Goal: Find specific page/section: Find specific page/section

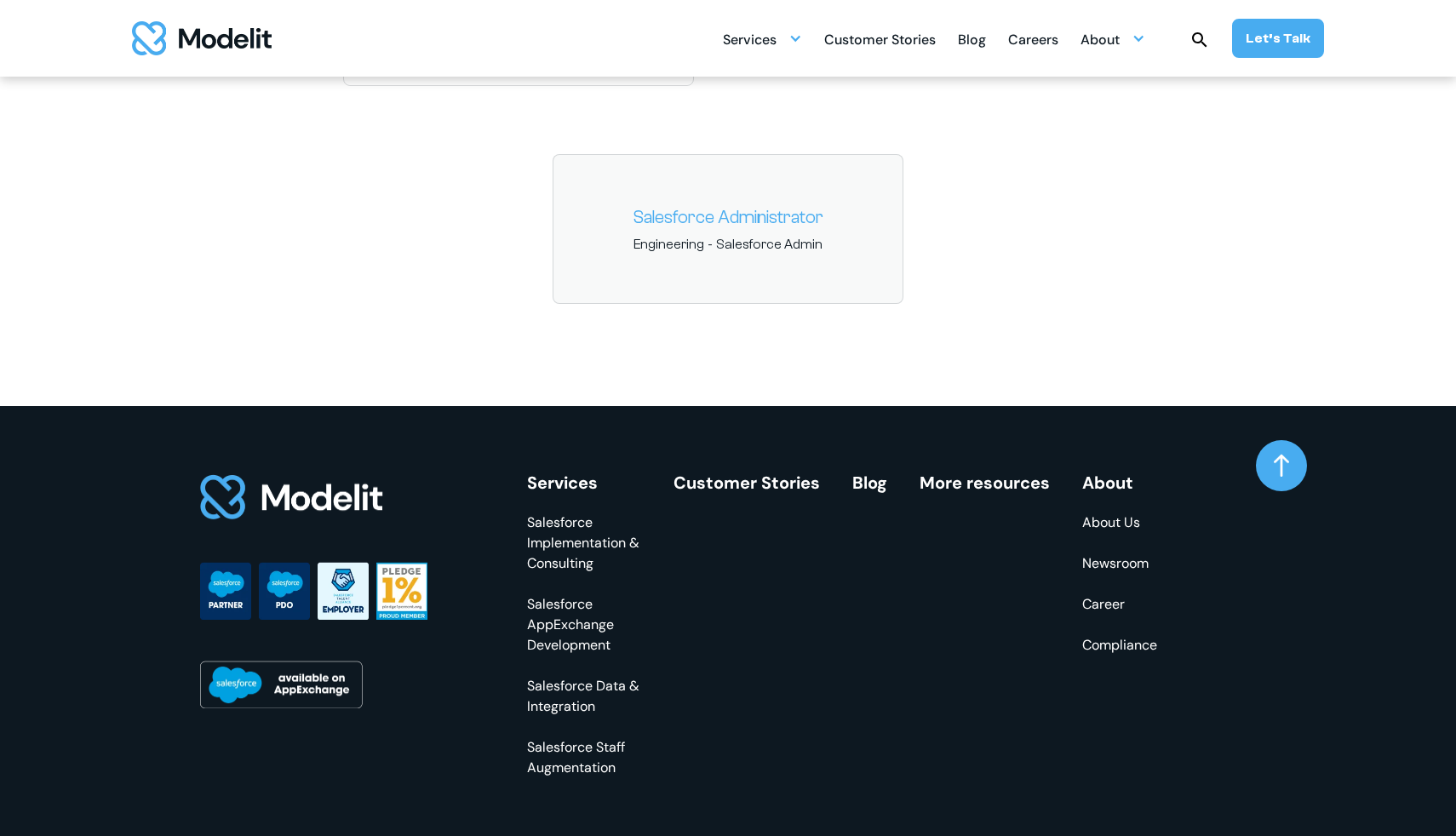
scroll to position [2804, 0]
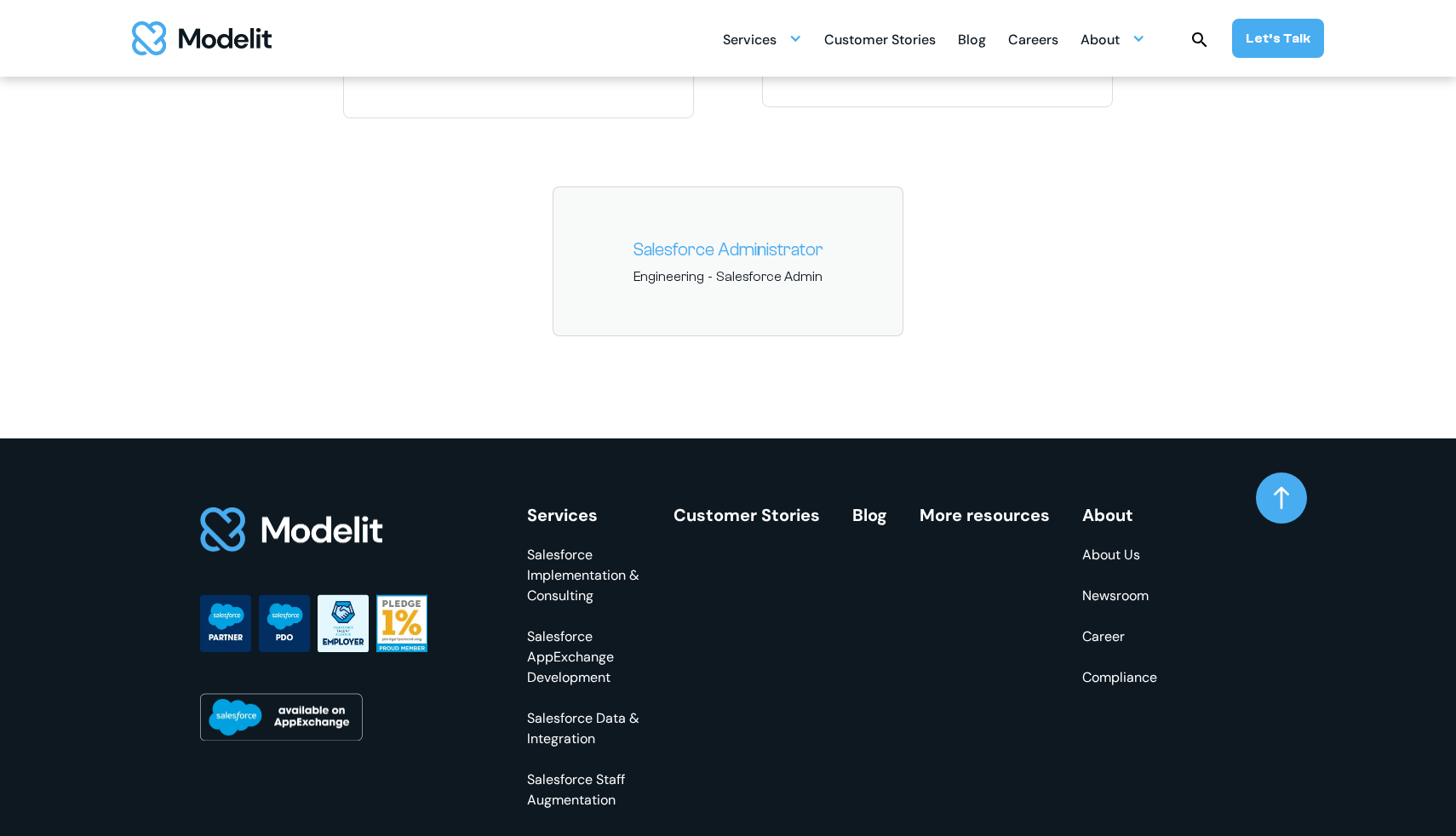
click at [820, 263] on div "Salesforce Administrator Engineering - Salesforce Admin" at bounding box center [728, 261] width 351 height 150
click at [738, 265] on div "Salesforce Administrator Engineering - Salesforce Admin" at bounding box center [728, 261] width 351 height 150
click at [751, 257] on link "Salesforce Administrator" at bounding box center [728, 249] width 322 height 27
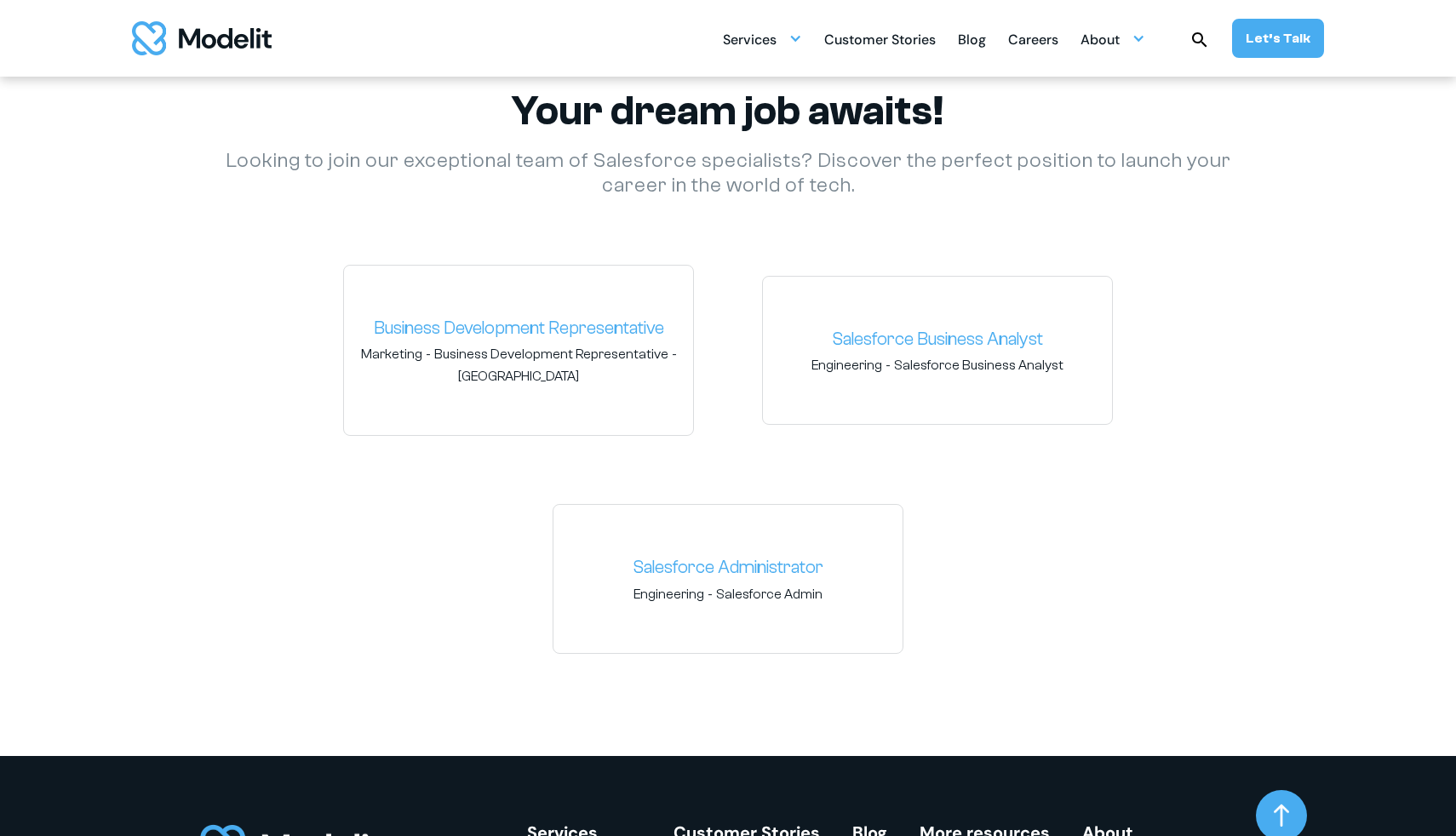
scroll to position [2482, 0]
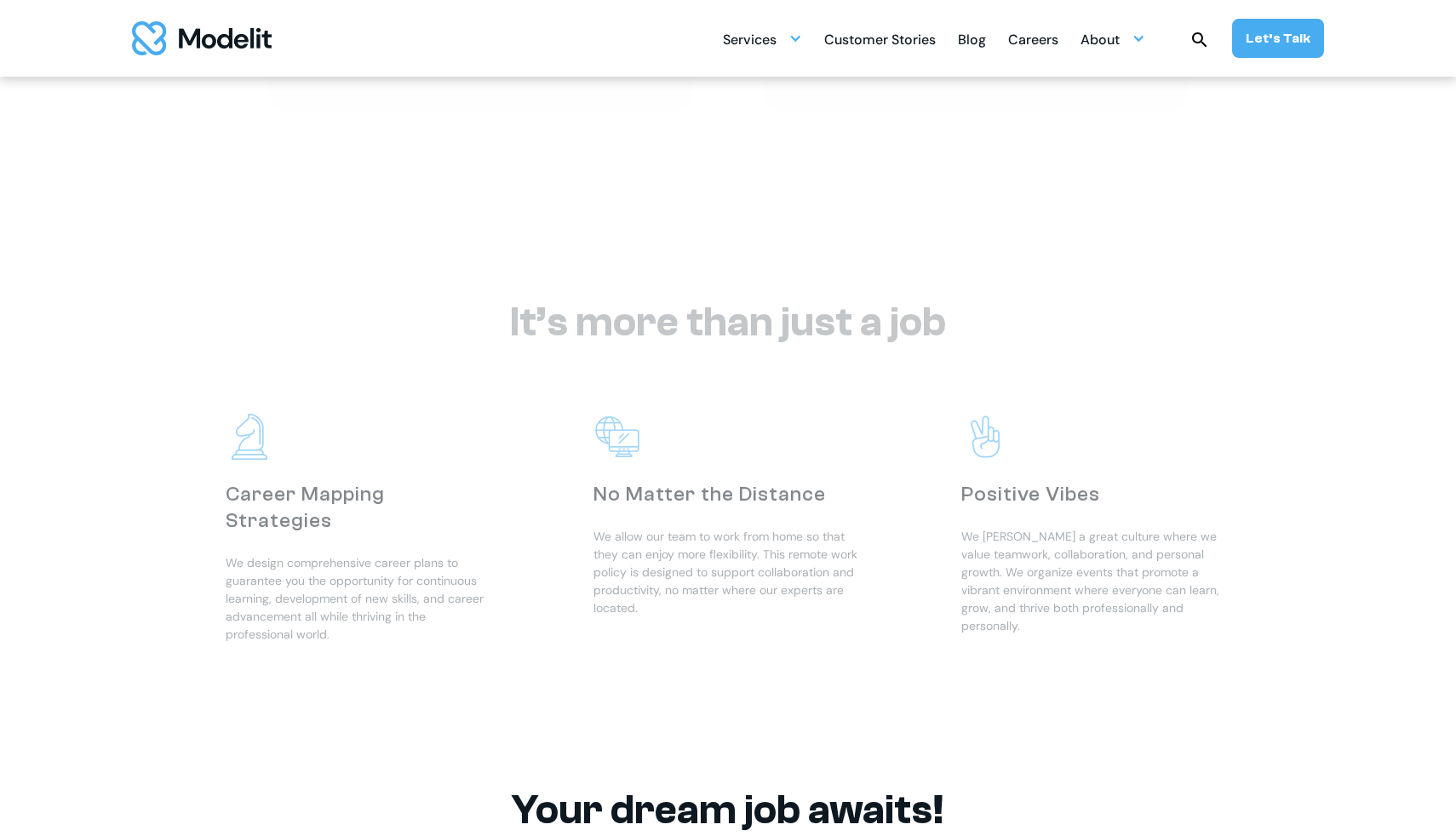
scroll to position [1162, 0]
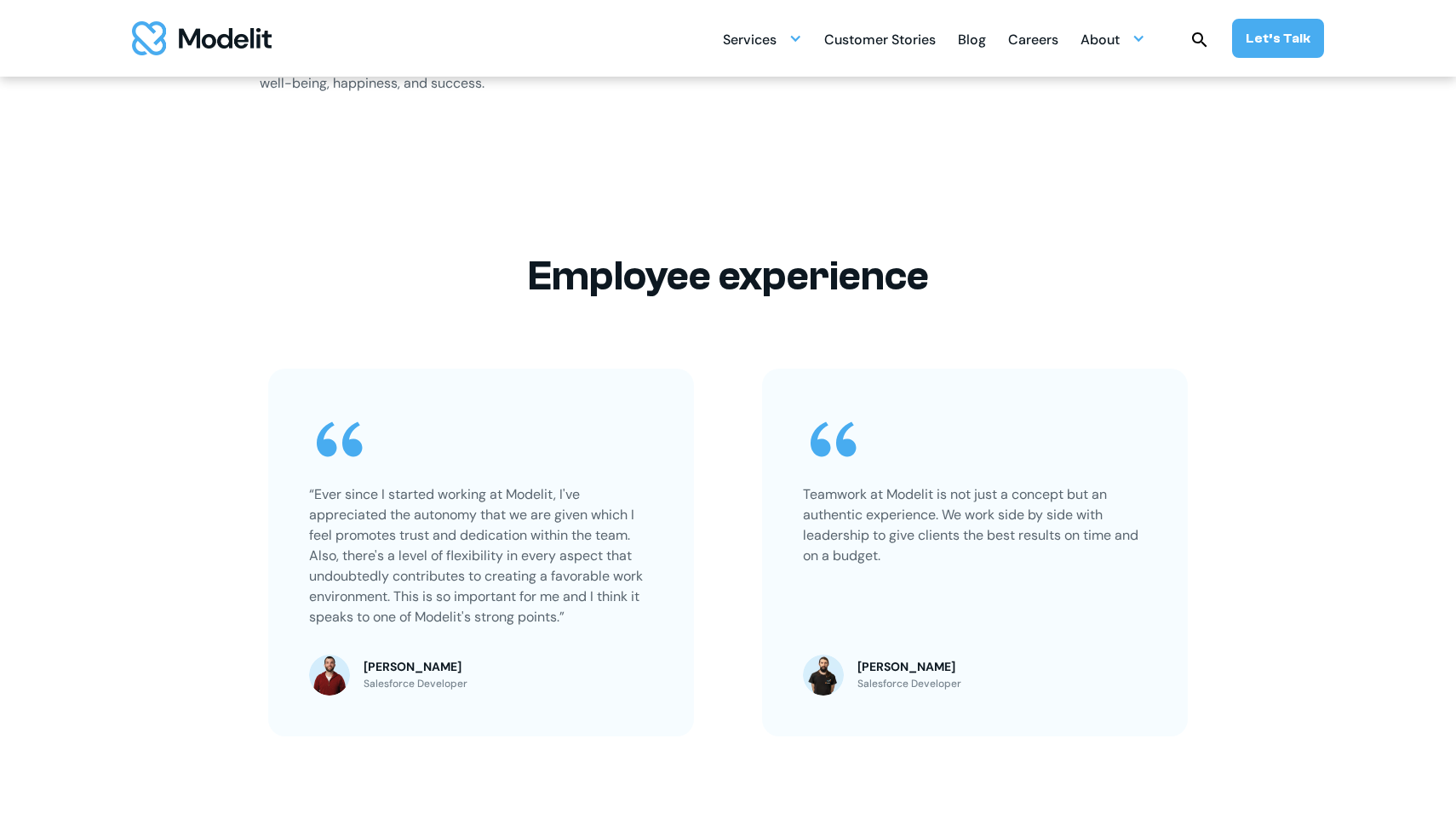
click at [1055, 29] on div "Careers" at bounding box center [1032, 40] width 50 height 33
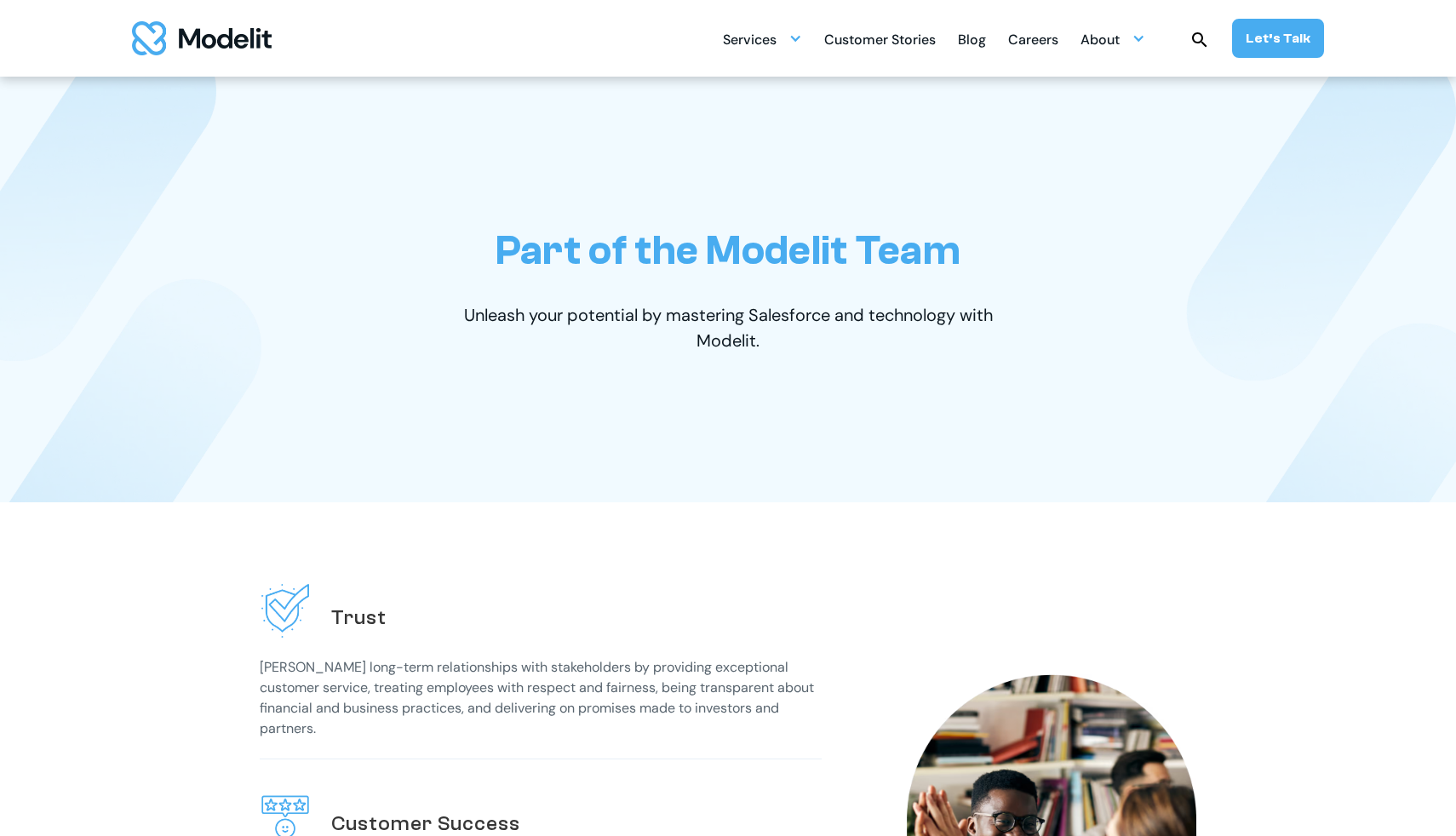
click at [233, 30] on img "home" at bounding box center [201, 39] width 139 height 34
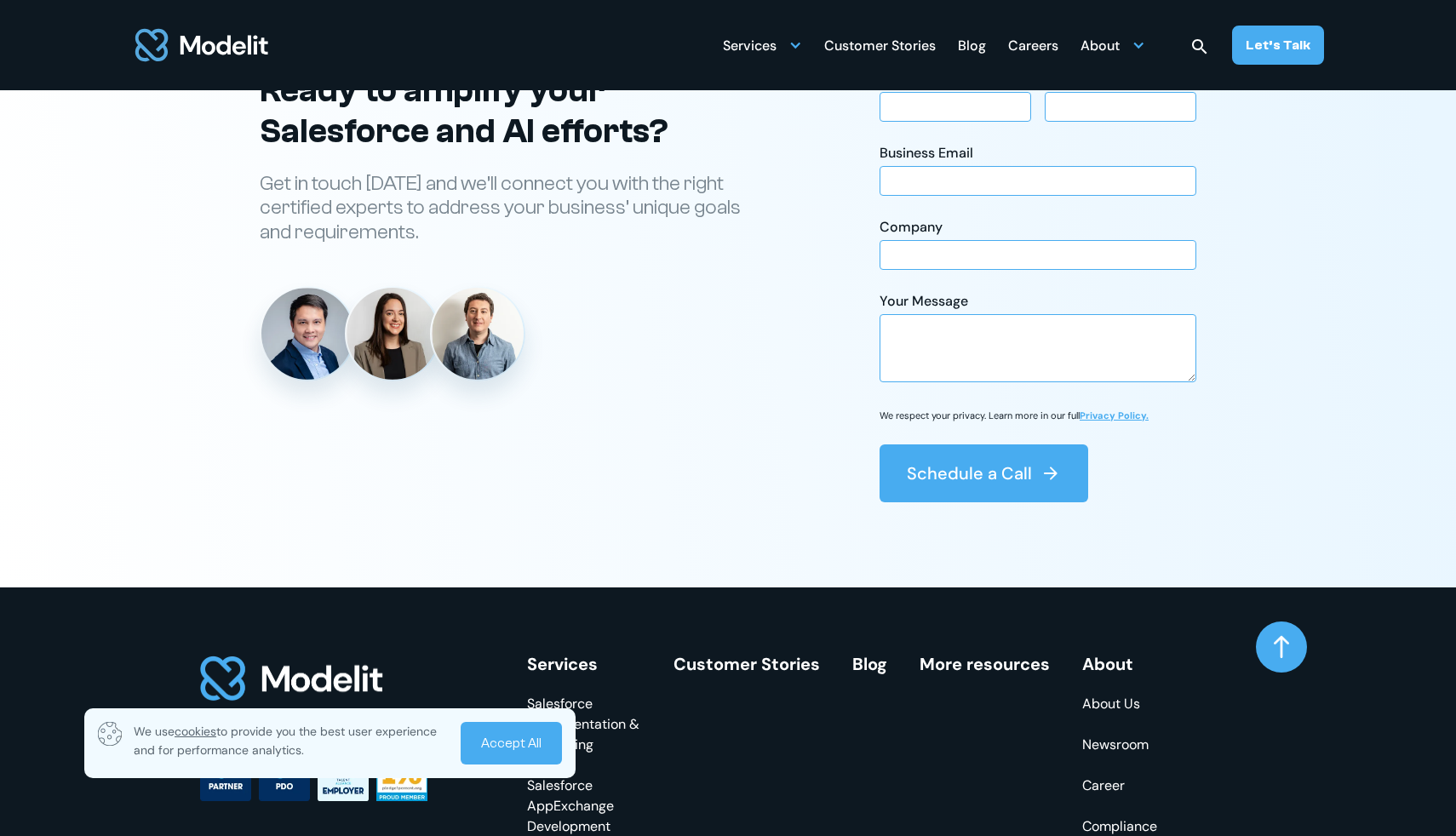
scroll to position [6645, 0]
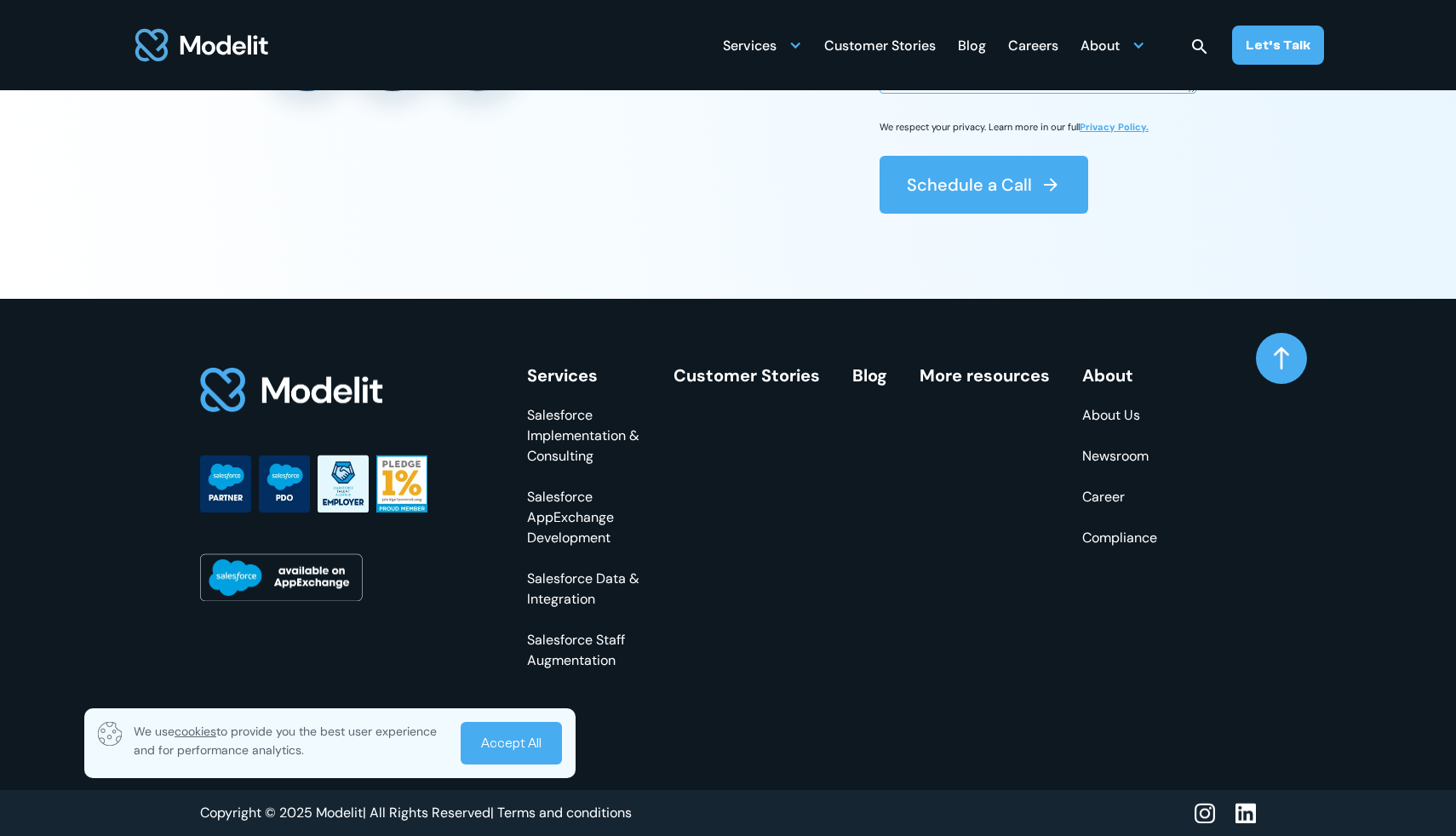
click at [1108, 499] on link "Career" at bounding box center [1120, 497] width 75 height 21
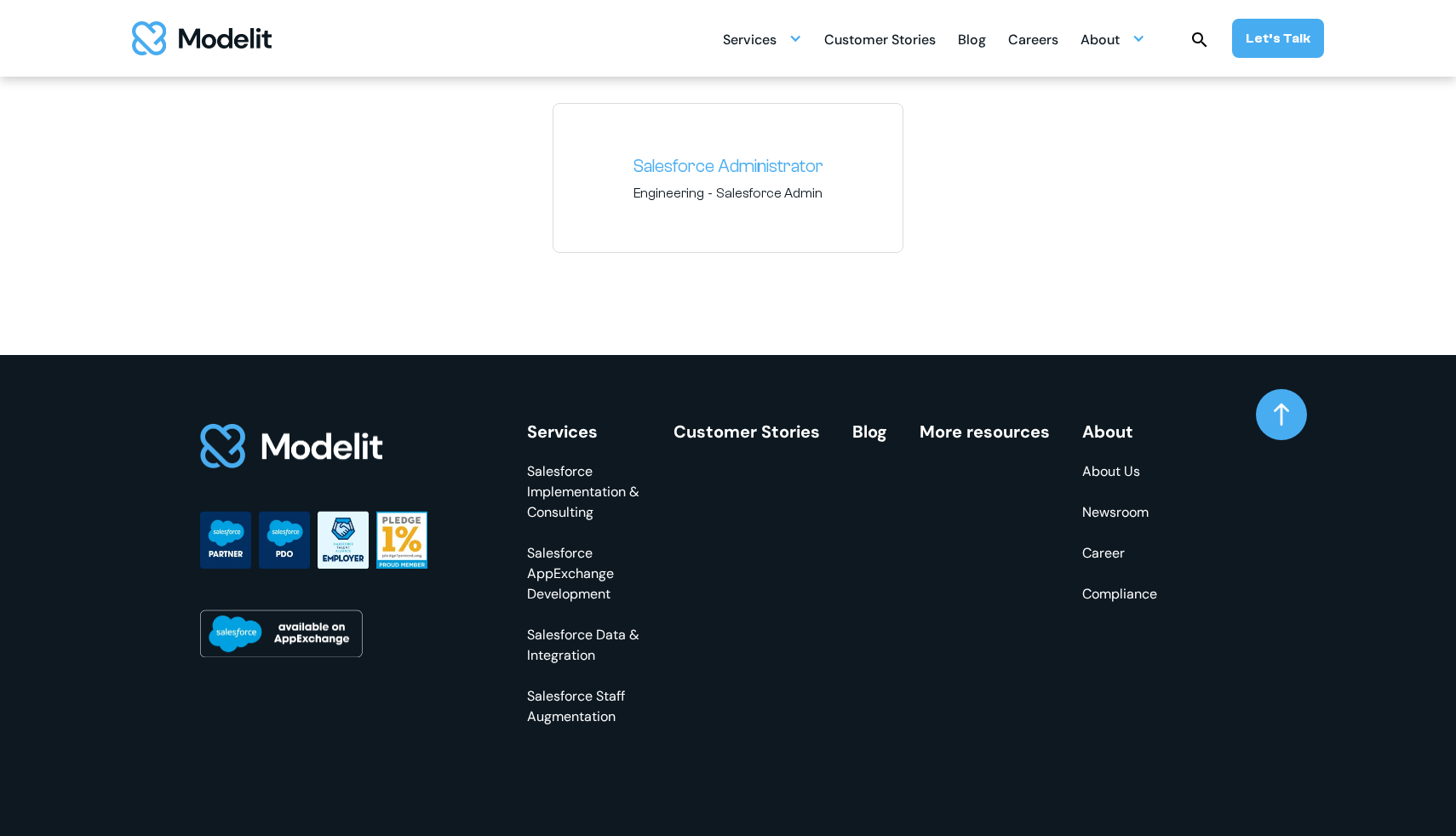
scroll to position [2891, 0]
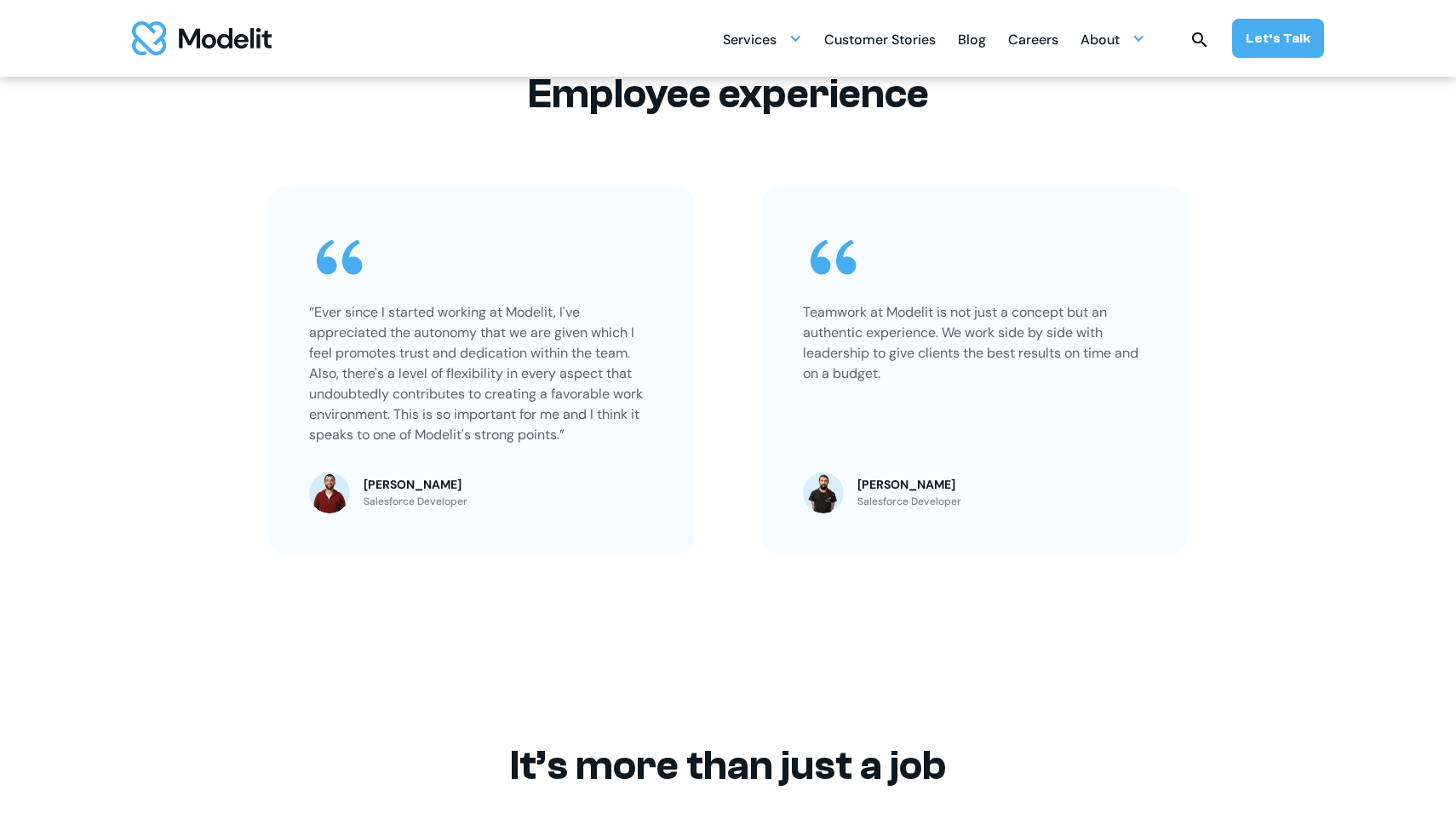
scroll to position [1341, 0]
